Goal: Task Accomplishment & Management: Manage account settings

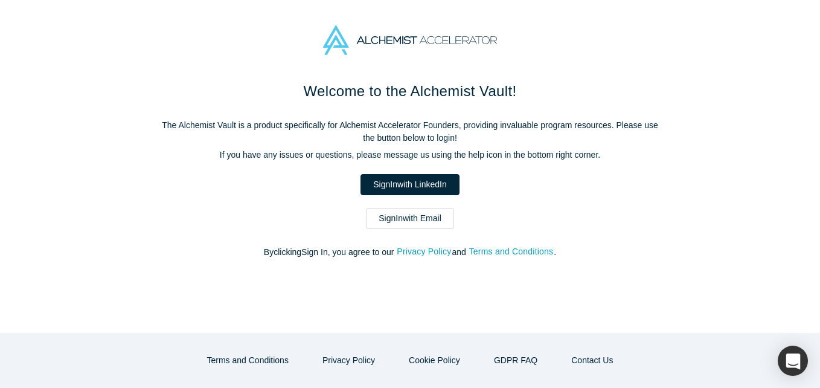
click at [432, 217] on link "Sign In with Email" at bounding box center [410, 218] width 88 height 21
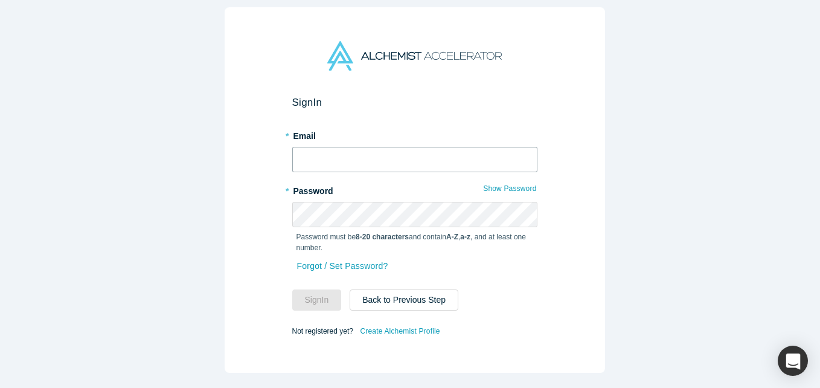
click at [377, 147] on input "text" at bounding box center [414, 159] width 245 height 25
type input "[EMAIL_ADDRESS][DOMAIN_NAME]"
click at [292, 289] on button "Sign In" at bounding box center [317, 299] width 50 height 21
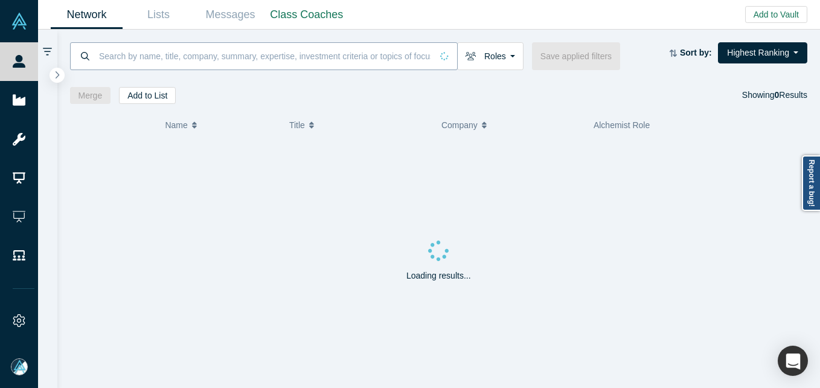
click at [192, 53] on input at bounding box center [265, 56] width 334 height 28
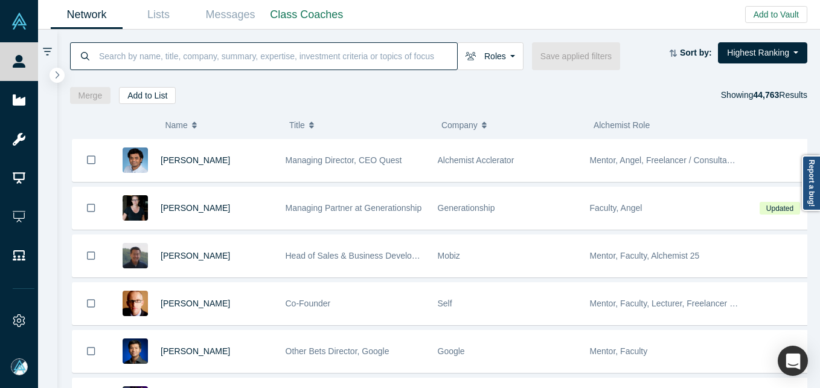
paste input "Burak Aksar"
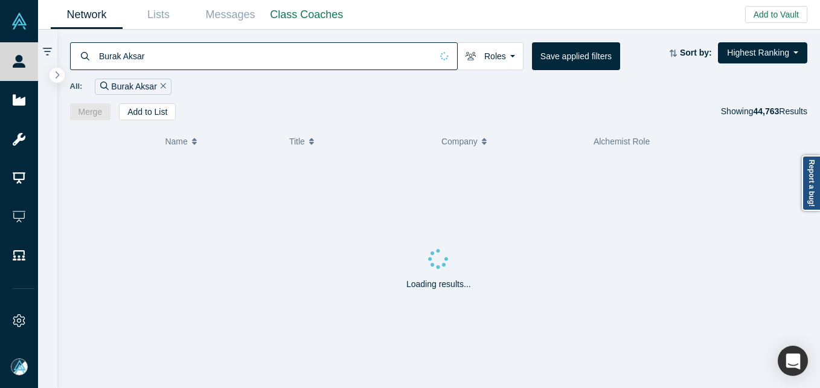
type input "Burak Aksar"
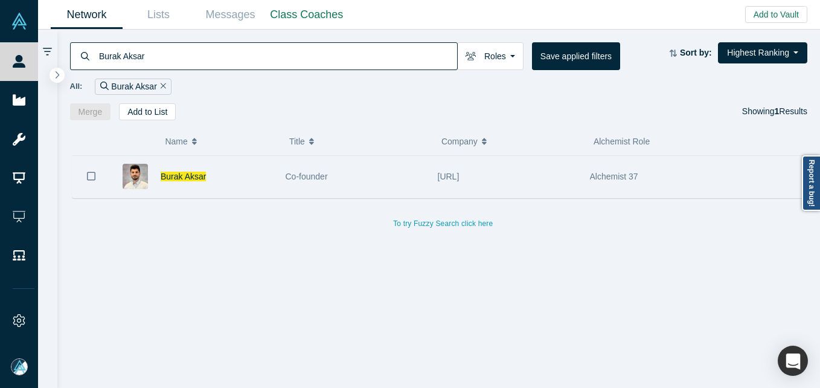
click at [191, 170] on div "Burak Aksar" at bounding box center [217, 177] width 112 height 42
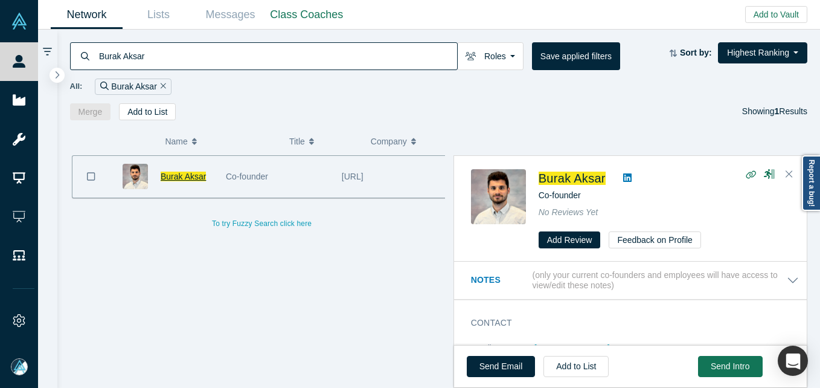
click at [187, 175] on span "Burak Aksar" at bounding box center [183, 176] width 45 height 10
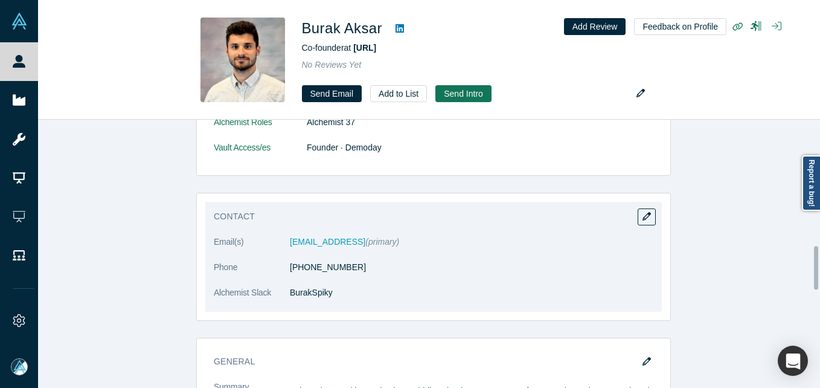
scroll to position [747, 0]
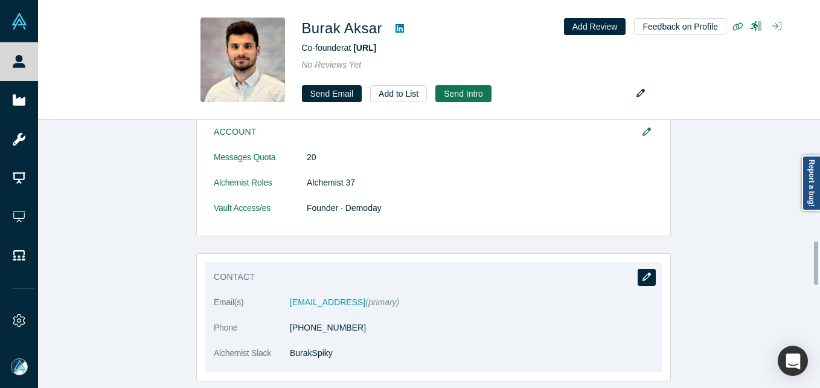
click at [647, 280] on button "button" at bounding box center [647, 277] width 18 height 17
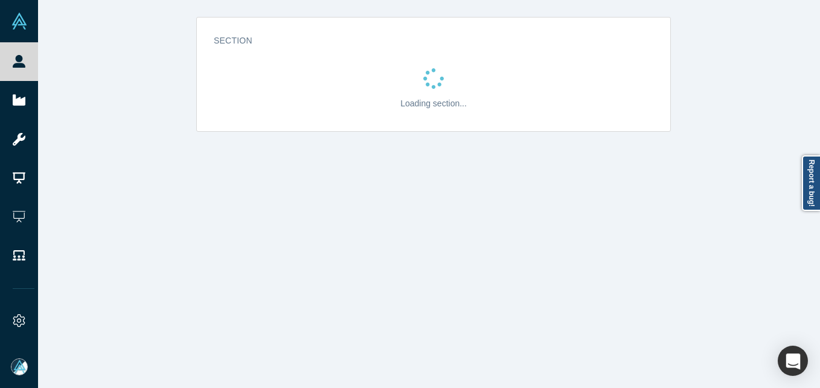
scroll to position [0, 0]
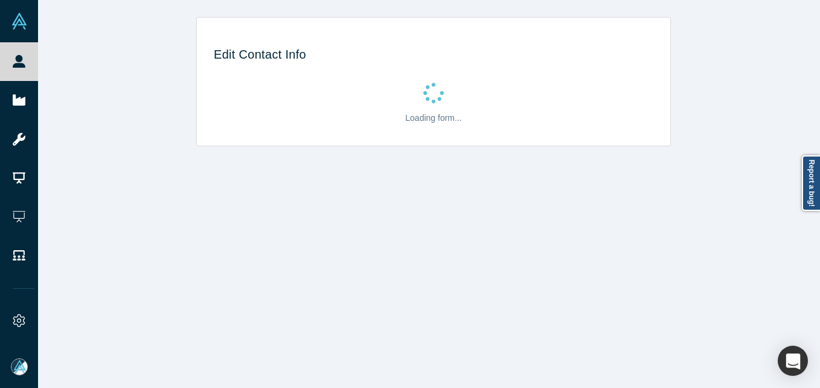
select select "US"
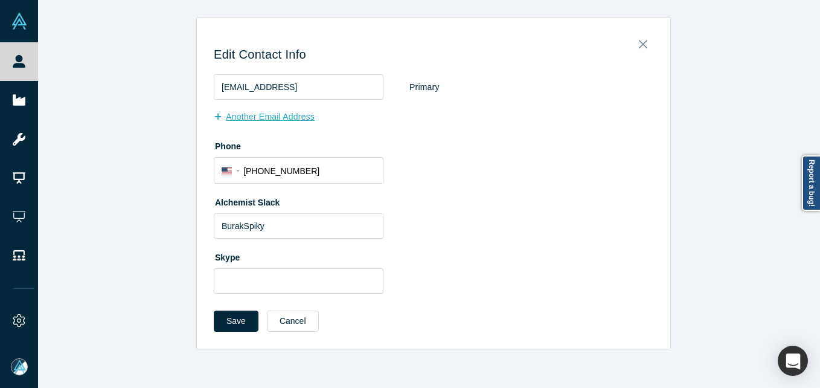
click at [252, 110] on button "Another Email Address" at bounding box center [271, 116] width 114 height 21
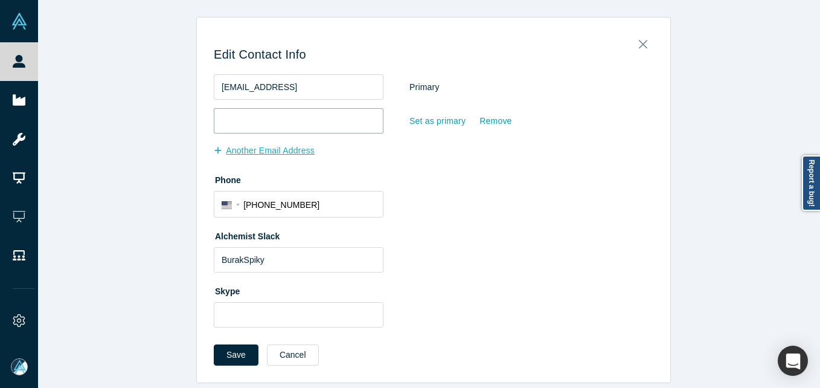
click at [252, 118] on input "email" at bounding box center [299, 120] width 170 height 25
paste input "[EMAIL_ADDRESS][DOMAIN_NAME]"
type input "[EMAIL_ADDRESS][DOMAIN_NAME]"
click at [222, 355] on button "Save" at bounding box center [236, 354] width 45 height 21
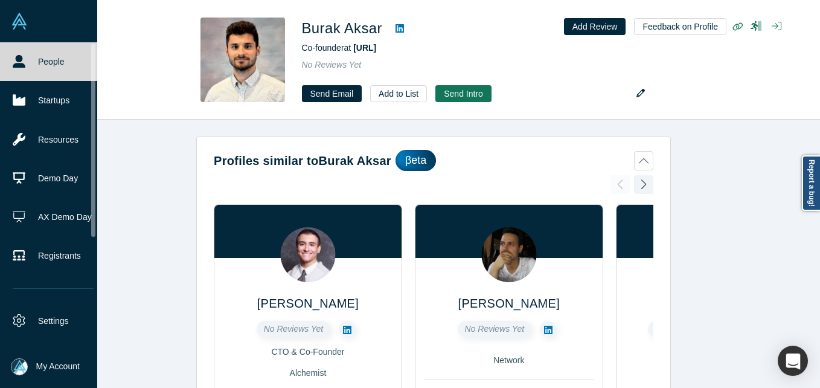
click at [30, 65] on link "People" at bounding box center [53, 61] width 106 height 39
